Goal: Check status: Check status

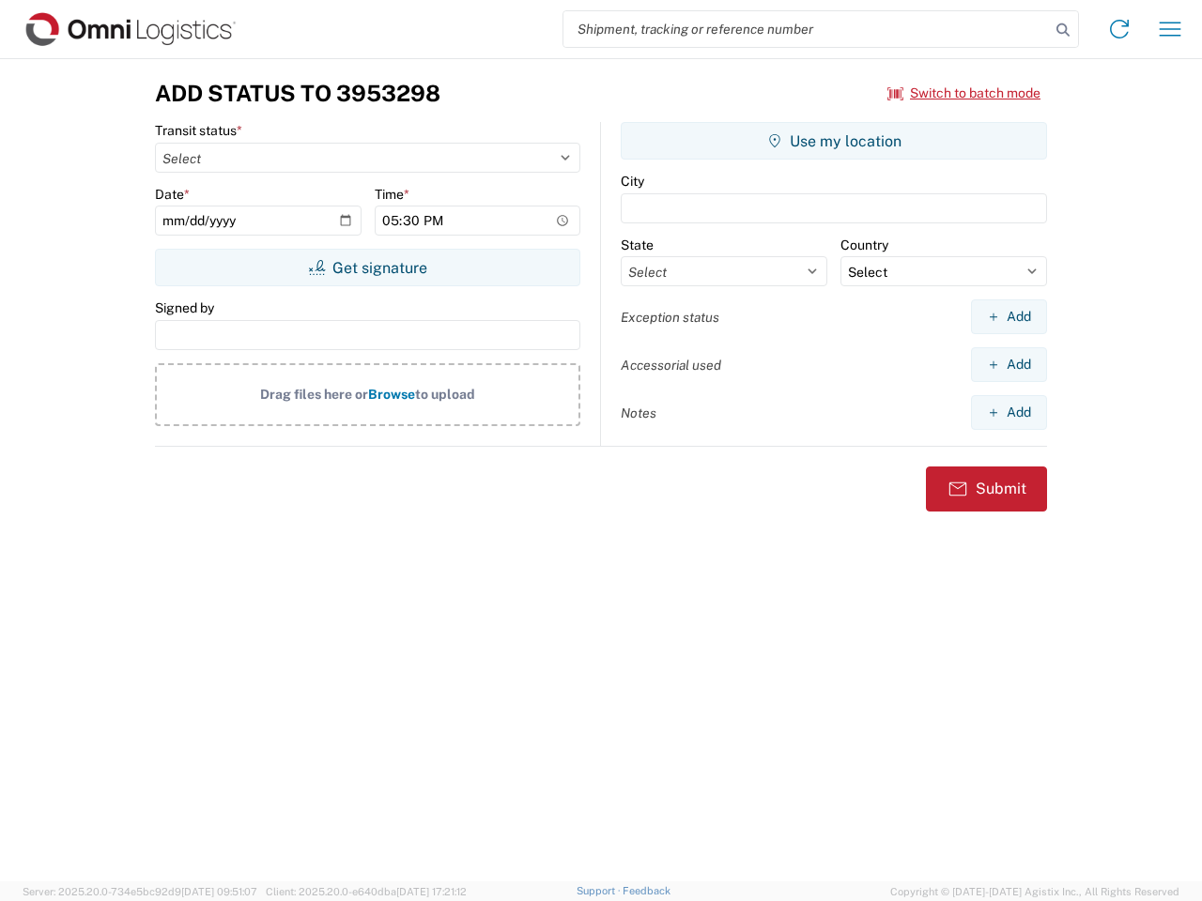
click at [806, 29] on input "search" at bounding box center [806, 29] width 486 height 36
click at [1063, 30] on icon at bounding box center [1062, 30] width 26 height 26
click at [1119, 29] on icon at bounding box center [1119, 29] width 30 height 30
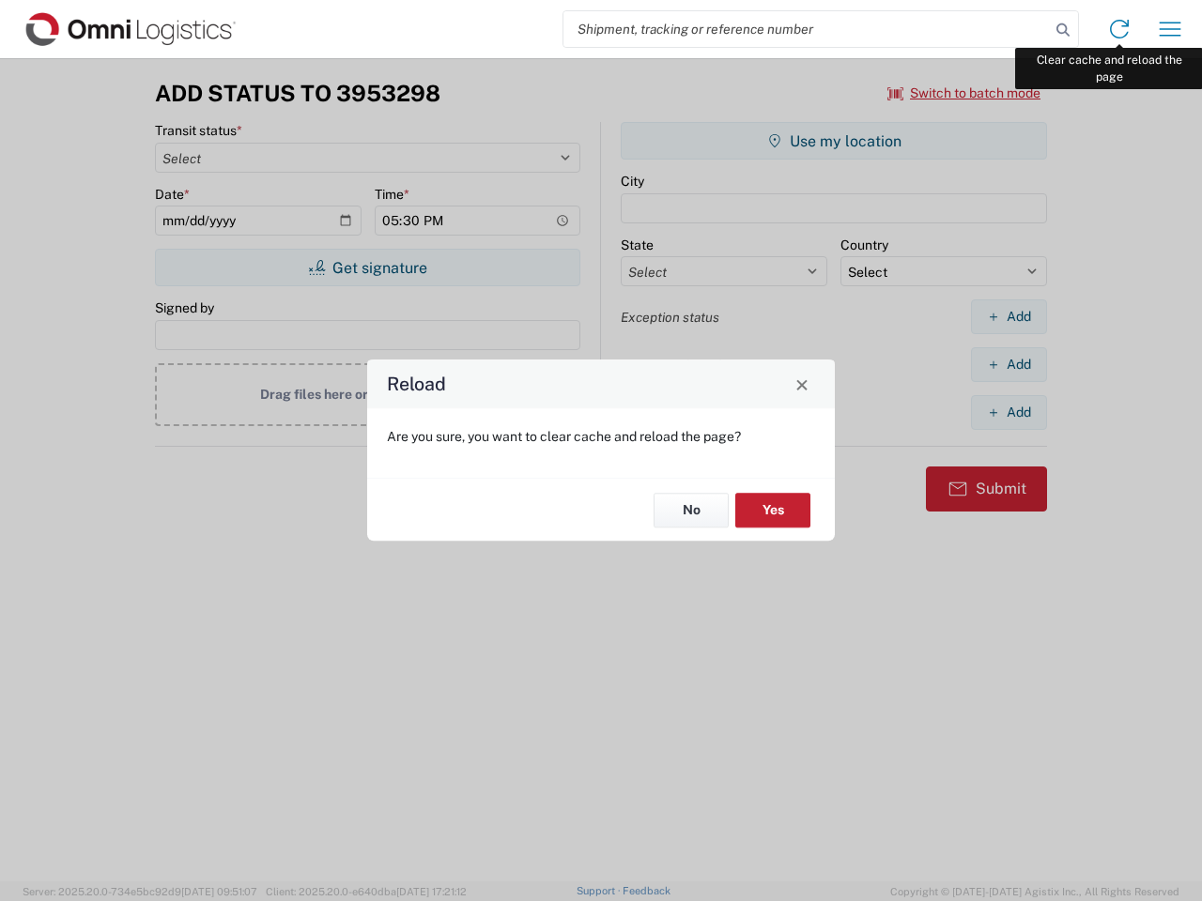
click at [1170, 29] on div "Reload Are you sure, you want to clear cache and reload the page? No Yes" at bounding box center [601, 450] width 1202 height 901
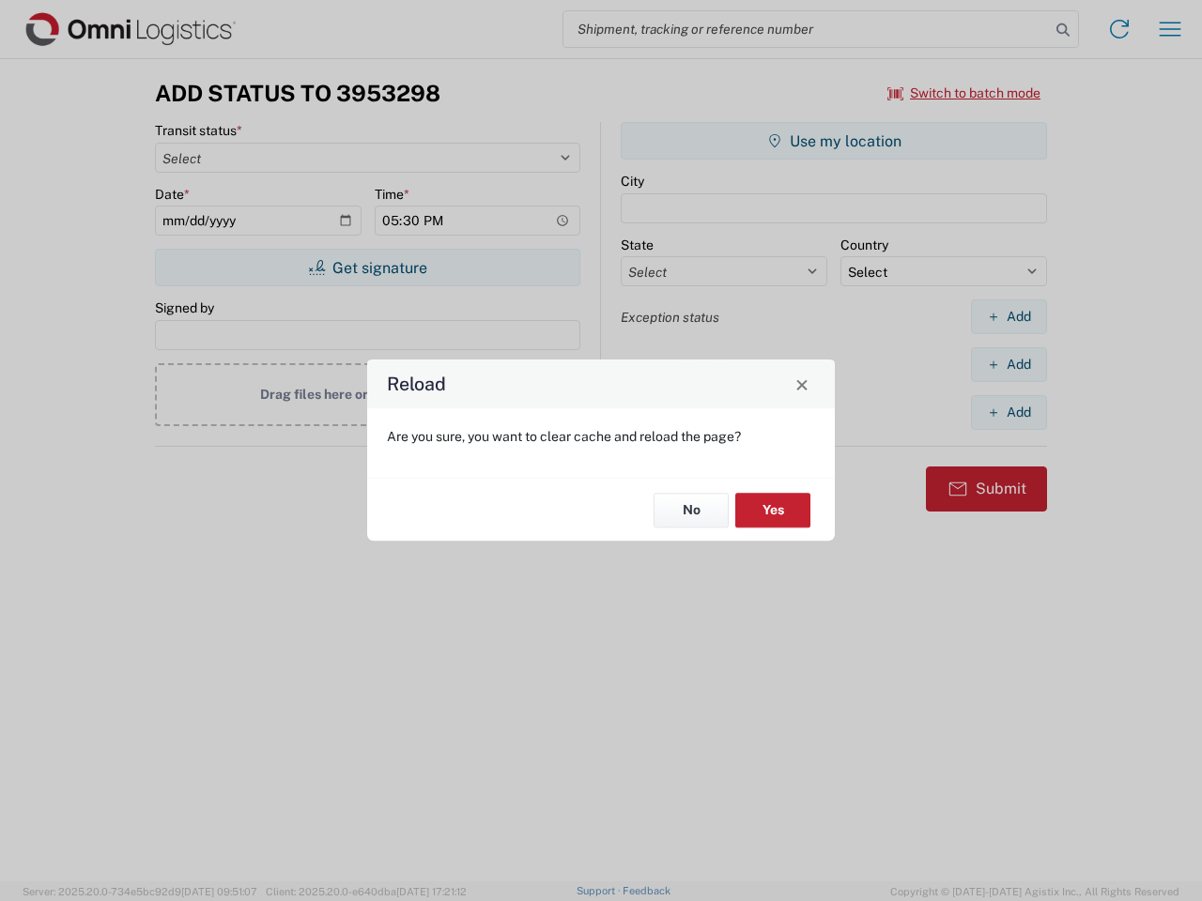
click at [964, 93] on div "Reload Are you sure, you want to clear cache and reload the page? No Yes" at bounding box center [601, 450] width 1202 height 901
click at [367, 268] on div "Reload Are you sure, you want to clear cache and reload the page? No Yes" at bounding box center [601, 450] width 1202 height 901
click at [834, 141] on div "Reload Are you sure, you want to clear cache and reload the page? No Yes" at bounding box center [601, 450] width 1202 height 901
click at [1008, 316] on div "Reload Are you sure, you want to clear cache and reload the page? No Yes" at bounding box center [601, 450] width 1202 height 901
click at [1008, 364] on div "Reload Are you sure, you want to clear cache and reload the page? No Yes" at bounding box center [601, 450] width 1202 height 901
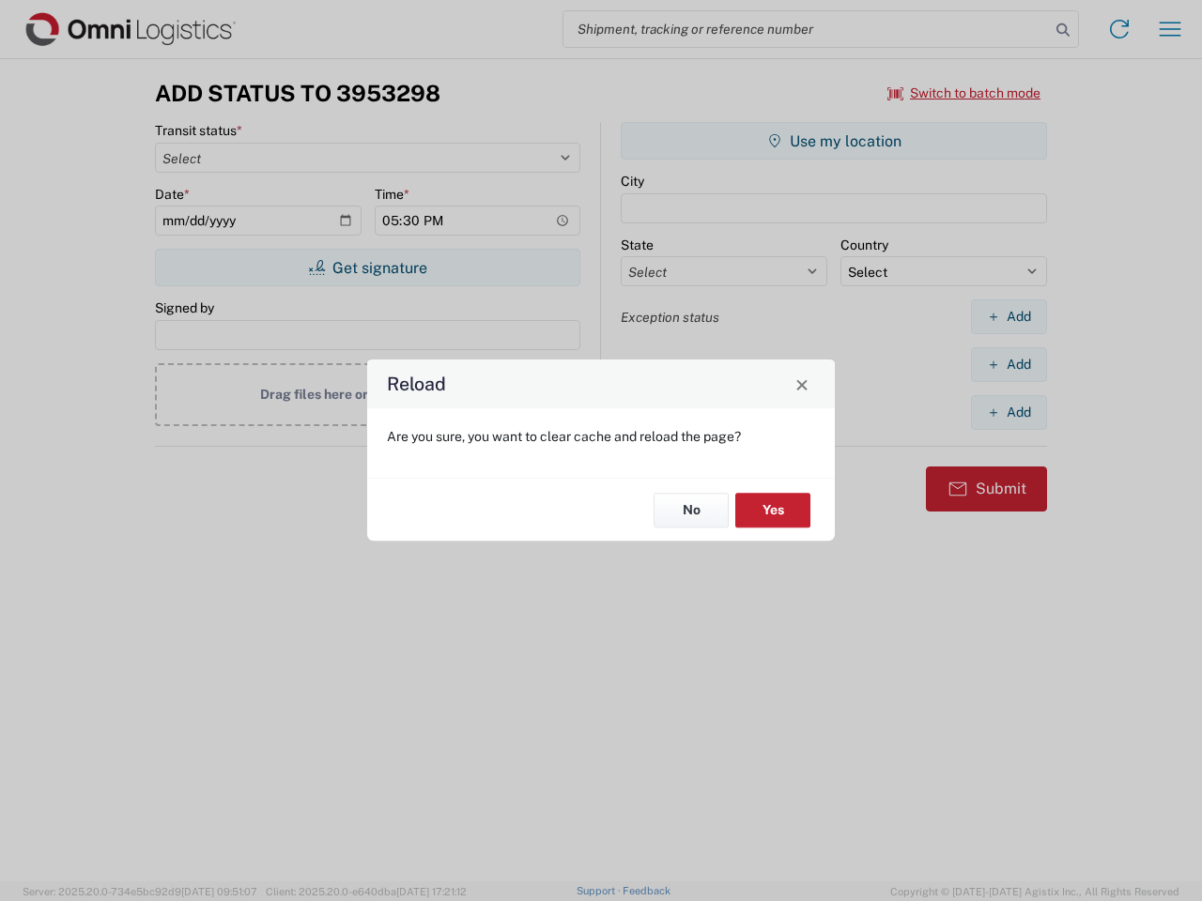
click at [1008, 412] on div "Reload Are you sure, you want to clear cache and reload the page? No Yes" at bounding box center [601, 450] width 1202 height 901
